Goal: Information Seeking & Learning: Check status

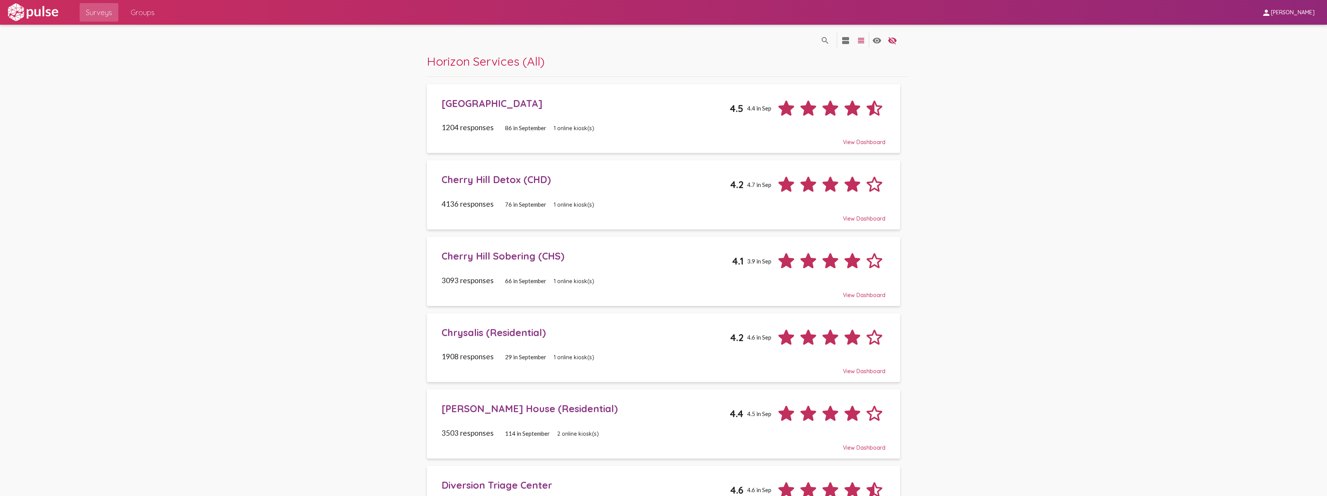
click at [552, 106] on div "[GEOGRAPHIC_DATA]" at bounding box center [585, 103] width 288 height 12
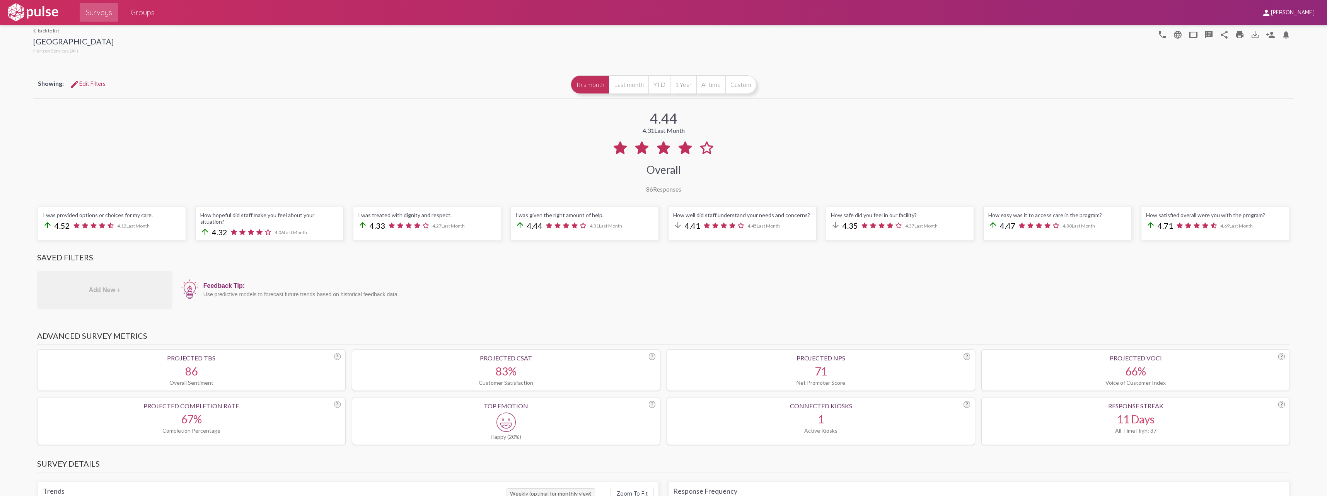
drag, startPoint x: 488, startPoint y: 229, endPoint x: 557, endPoint y: 226, distance: 69.3
click at [557, 226] on div "I was provided options or choices for my care. arrow_upward 4.52 4.12 Last Mont…" at bounding box center [663, 223] width 1260 height 43
drag, startPoint x: 644, startPoint y: 111, endPoint x: 707, endPoint y: 117, distance: 63.7
click at [707, 117] on div "4.44 4.31 Last Month Overall 86 Responses" at bounding box center [663, 147] width 1260 height 92
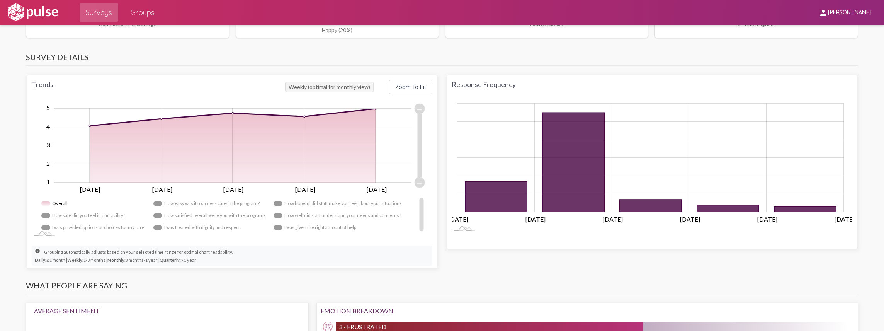
scroll to position [438, 0]
